Goal: Task Accomplishment & Management: Manage account settings

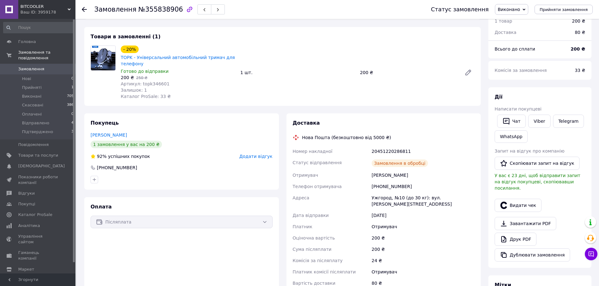
scroll to position [31, 0]
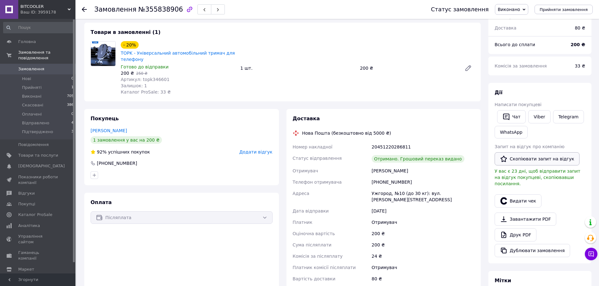
click at [547, 158] on button "Скопіювати запит на відгук" at bounding box center [537, 159] width 85 height 13
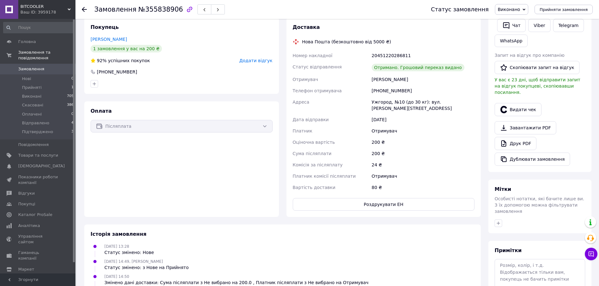
scroll to position [126, 0]
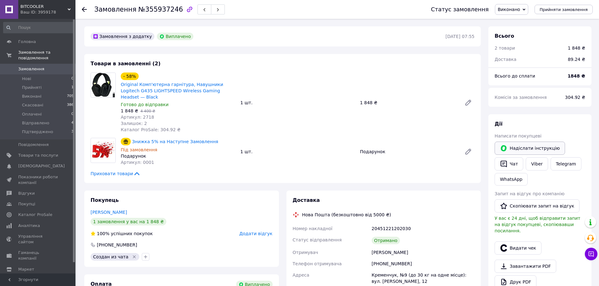
click at [531, 147] on button "Надіслати інструкцію" at bounding box center [530, 148] width 70 height 13
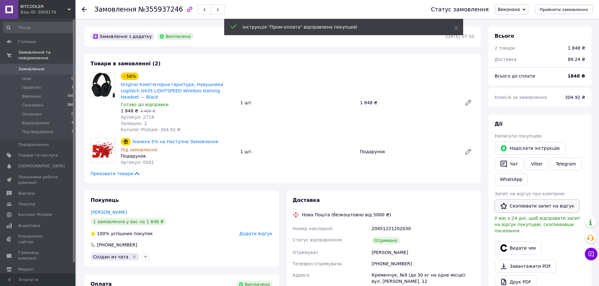
click at [525, 205] on button "Скопіювати запит на відгук" at bounding box center [537, 206] width 85 height 13
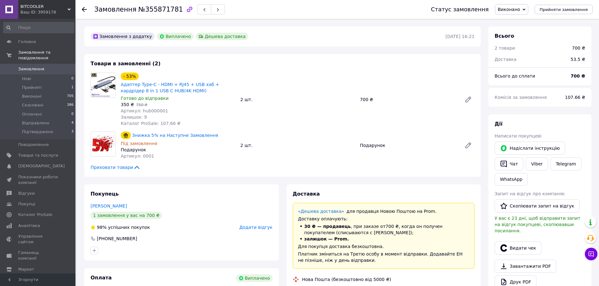
scroll to position [35, 0]
click at [536, 209] on button "Скопіювати запит на відгук" at bounding box center [537, 206] width 85 height 13
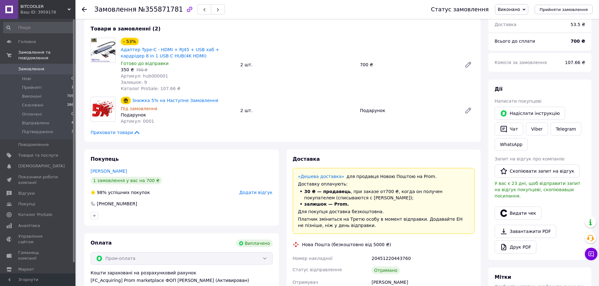
scroll to position [157, 0]
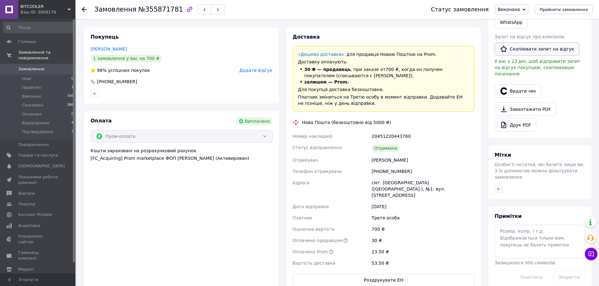
click at [521, 49] on button "Скопіювати запит на відгук" at bounding box center [537, 48] width 85 height 13
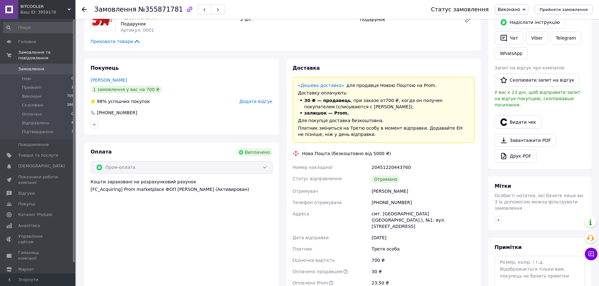
scroll to position [0, 0]
